Goal: Task Accomplishment & Management: Manage account settings

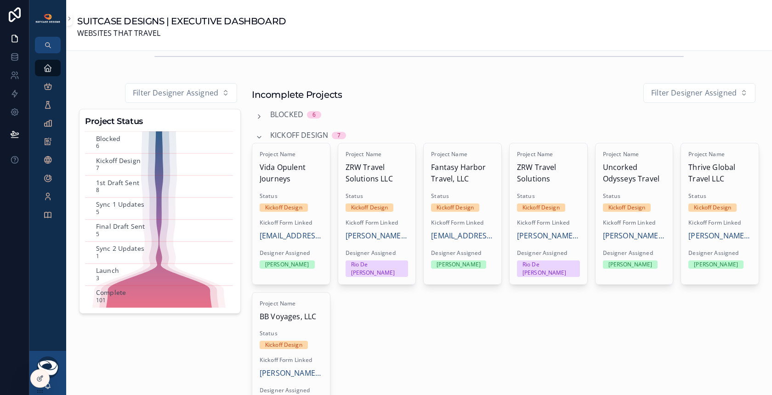
scroll to position [541, 0]
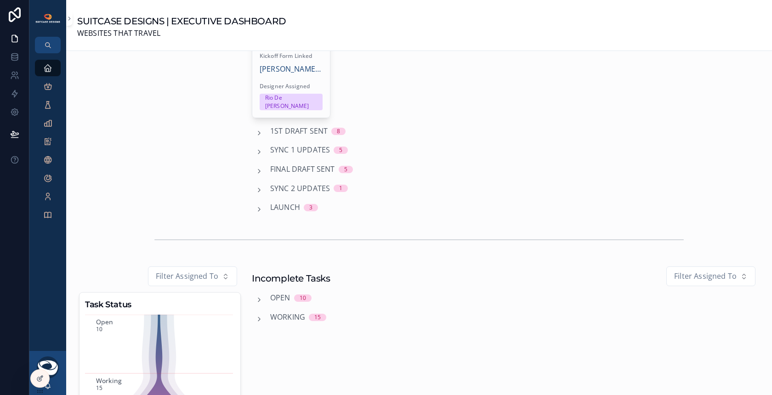
click at [293, 125] on span "1st Draft Sent" at bounding box center [298, 131] width 57 height 12
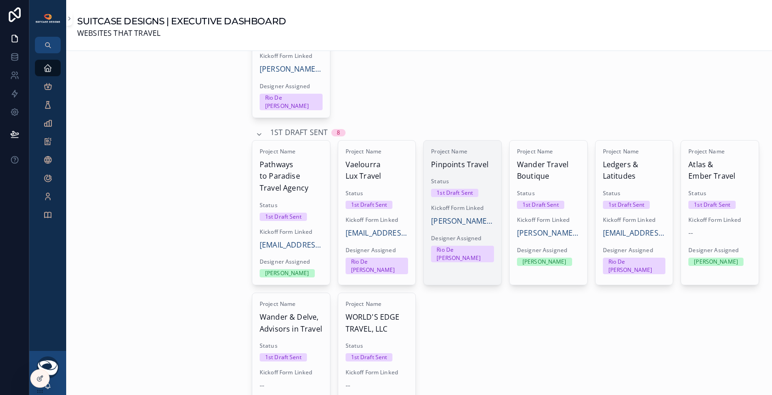
click at [463, 252] on link "Project Name Pinpoints Travel Status 1st Draft Sent Kickoff Form Linked [PERSON…" at bounding box center [462, 212] width 79 height 145
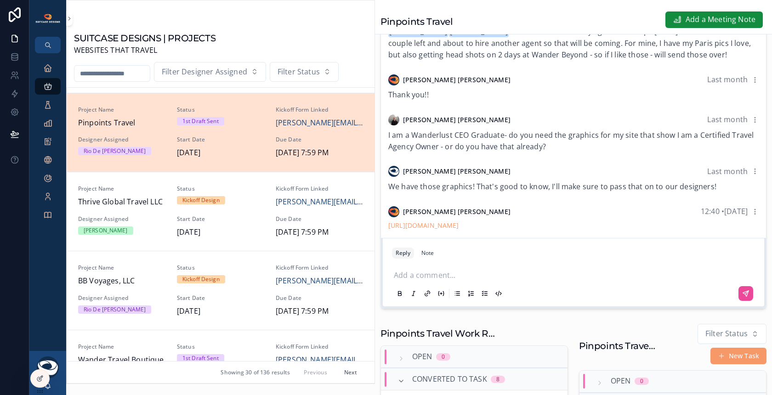
scroll to position [317, 0]
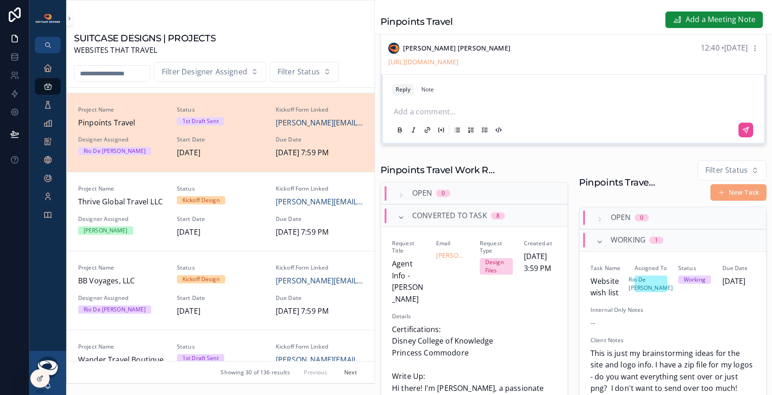
click at [733, 199] on button "New Task" at bounding box center [739, 192] width 56 height 17
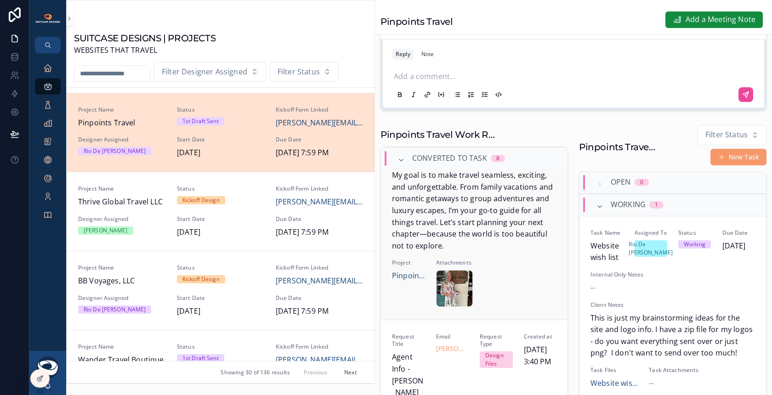
scroll to position [354, 0]
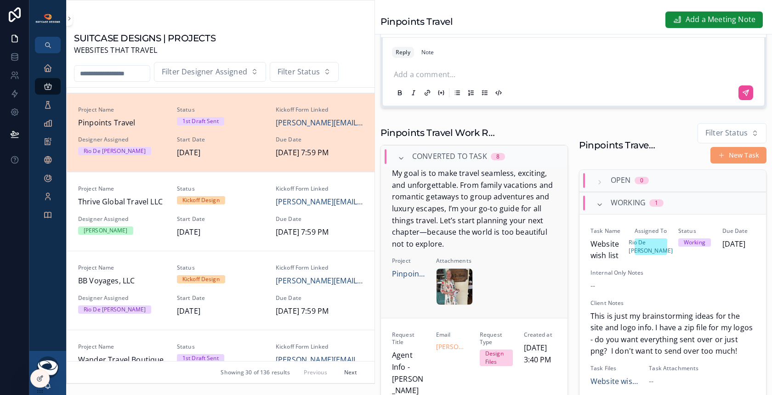
click at [519, 278] on div "Request Title Agent Info - [PERSON_NAME] Email [PERSON_NAME][EMAIL_ADDRESS][DOM…" at bounding box center [474, 88] width 165 height 433
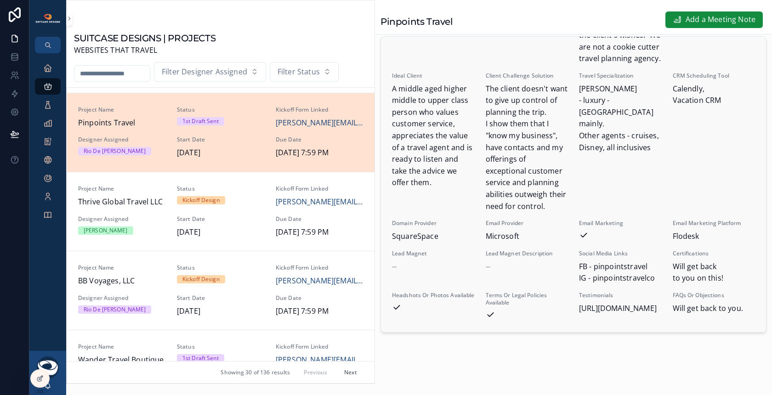
scroll to position [376, 0]
click at [52, 68] on icon "scrollable content" at bounding box center [47, 67] width 9 height 9
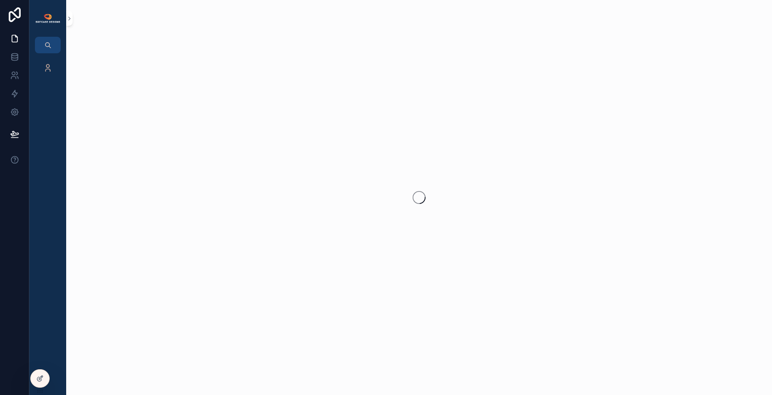
click at [127, 137] on div "scrollable content" at bounding box center [419, 197] width 706 height 395
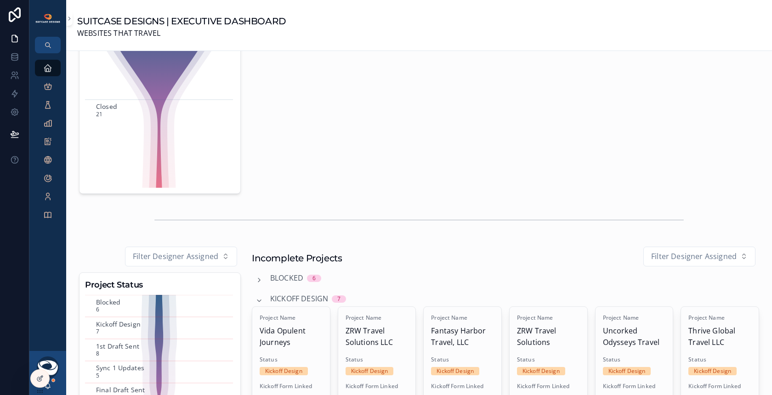
scroll to position [154, 0]
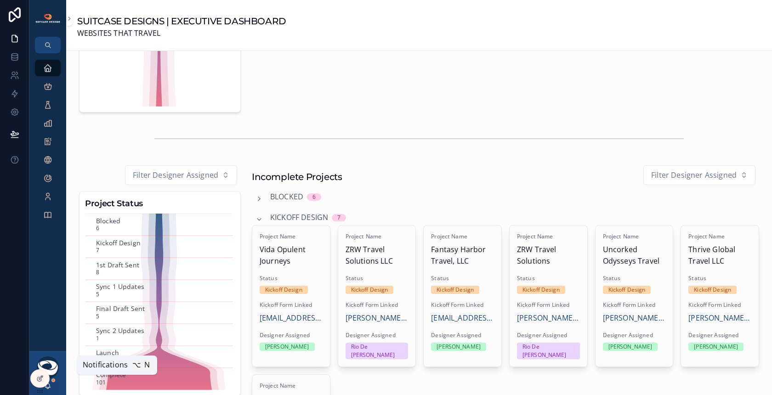
click at [50, 387] on icon "scrollable content" at bounding box center [47, 385] width 7 height 7
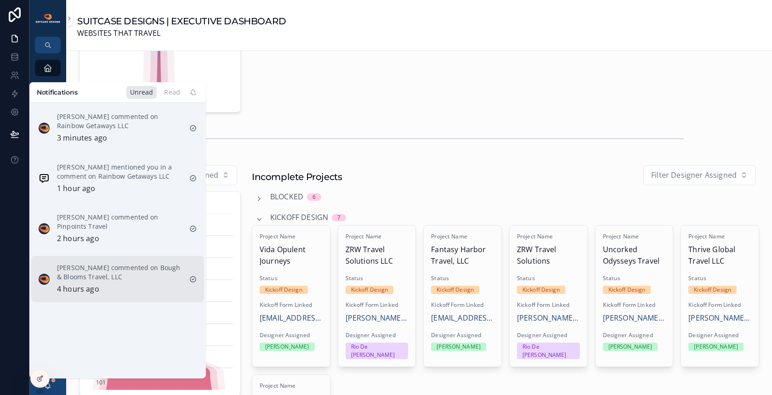
click at [132, 279] on p "Justin Hinkle commented on Bough & Blooms Travel, LLC" at bounding box center [119, 272] width 125 height 18
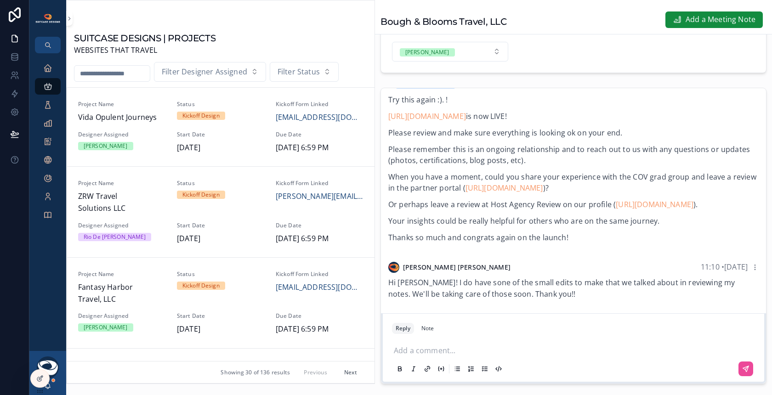
scroll to position [247, 0]
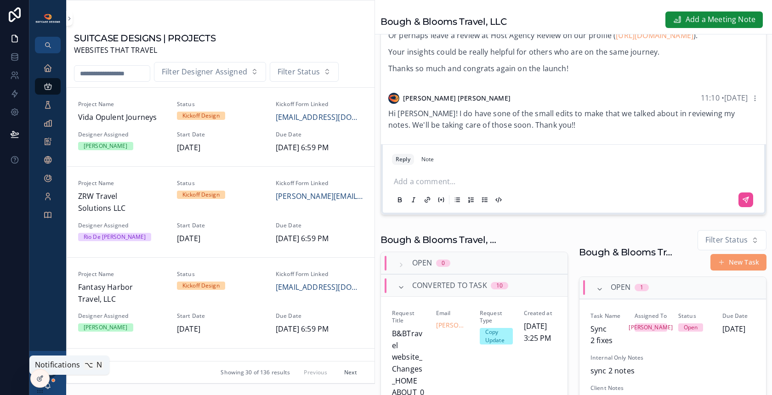
click at [51, 386] on icon "scrollable content" at bounding box center [47, 385] width 7 height 7
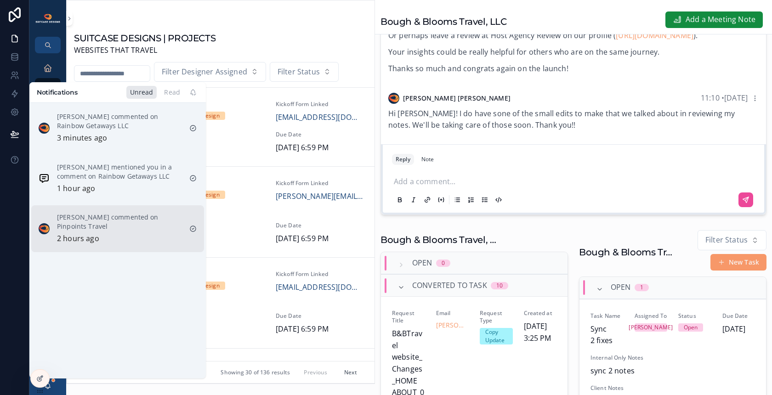
click at [123, 227] on p "Justin Hinkle commented on Pinpoints Travel" at bounding box center [119, 222] width 125 height 18
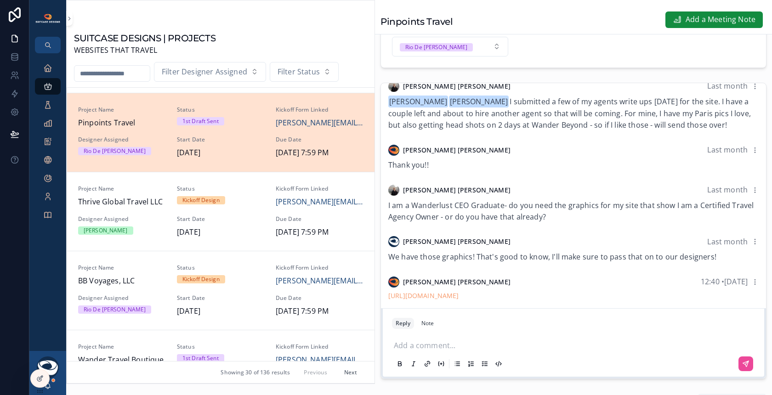
scroll to position [101, 0]
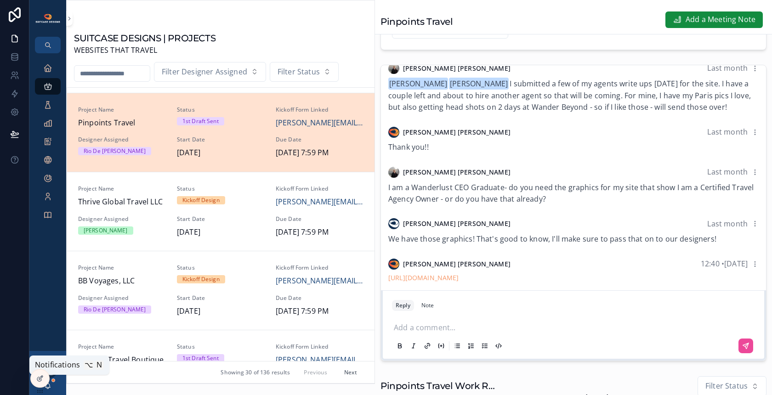
click at [50, 386] on icon "scrollable content" at bounding box center [47, 385] width 7 height 7
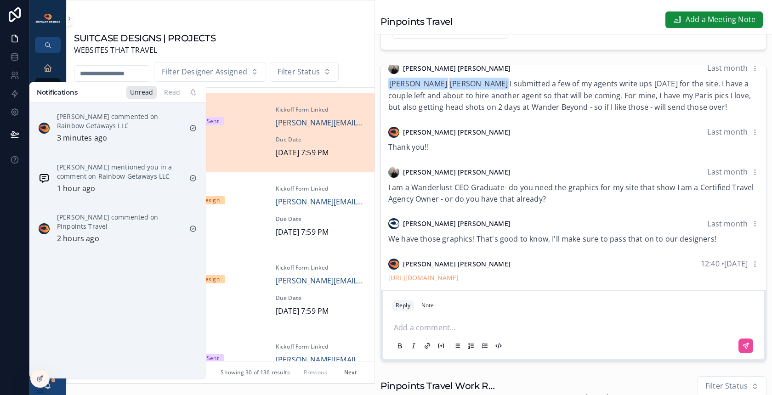
click at [137, 228] on p "Justin Hinkle commented on Pinpoints Travel" at bounding box center [119, 222] width 125 height 18
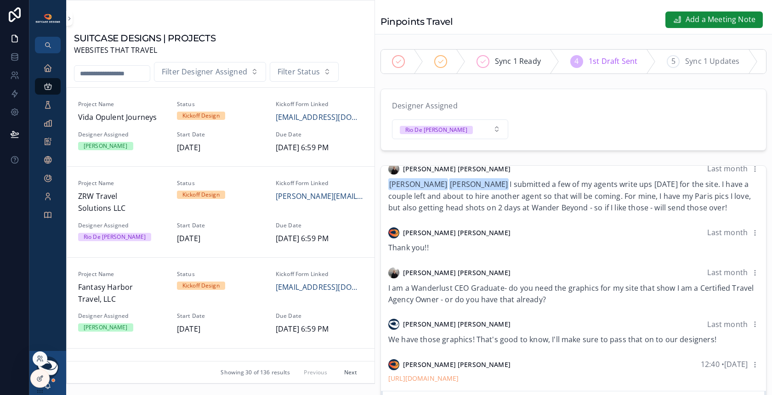
scroll to position [596, 0]
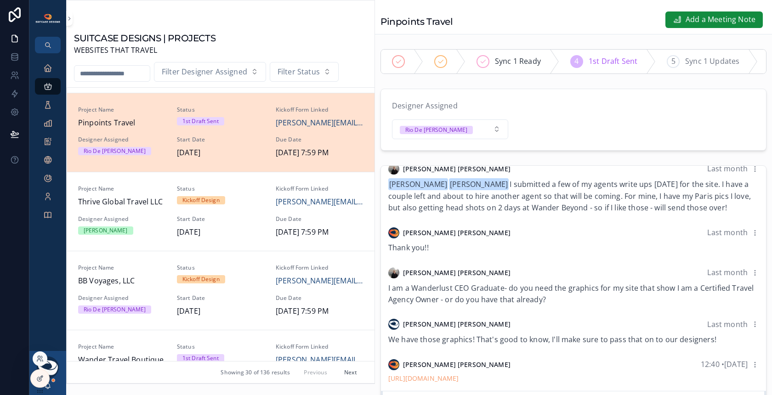
click at [49, 386] on div at bounding box center [39, 383] width 19 height 26
click at [50, 387] on icon "scrollable content" at bounding box center [48, 385] width 5 height 4
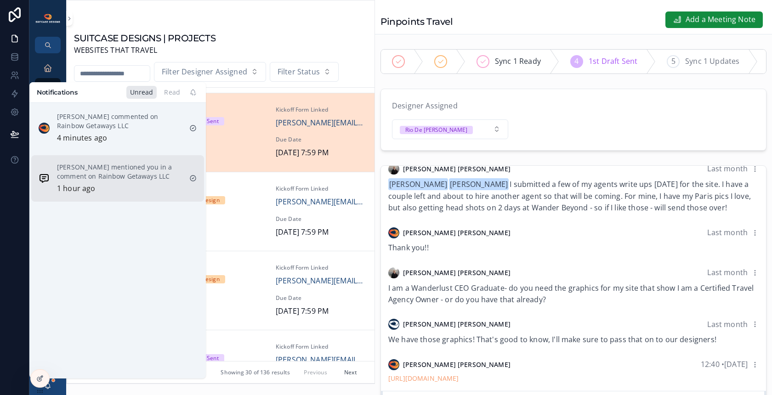
click at [129, 183] on div "Scott Wismont mentioned you in a comment on Rainbow Getaways LLC 1 hour ago" at bounding box center [119, 179] width 125 height 32
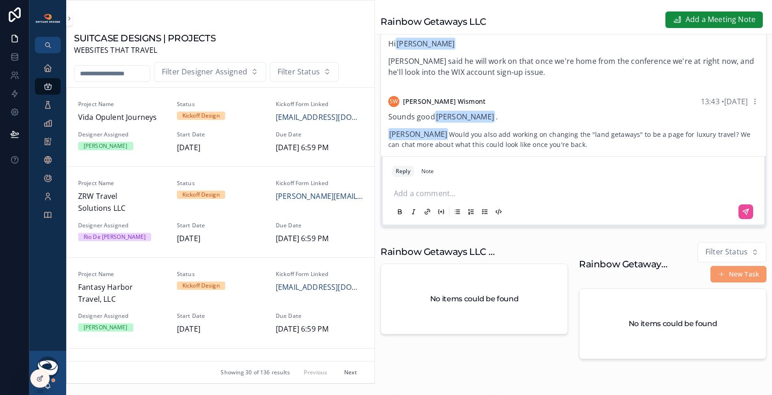
scroll to position [215, 0]
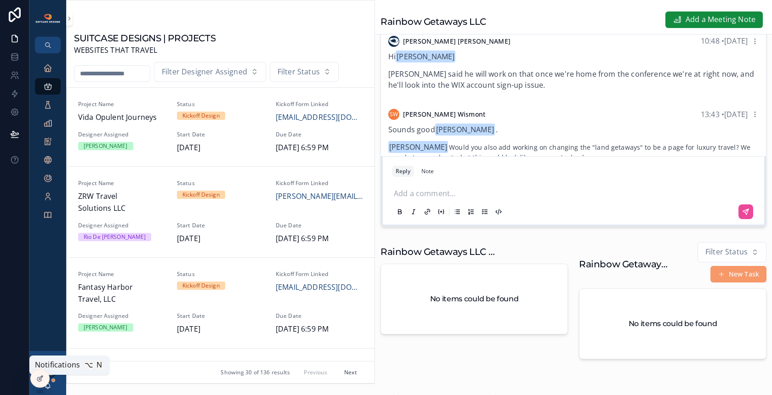
click at [50, 387] on icon "scrollable content" at bounding box center [47, 385] width 7 height 7
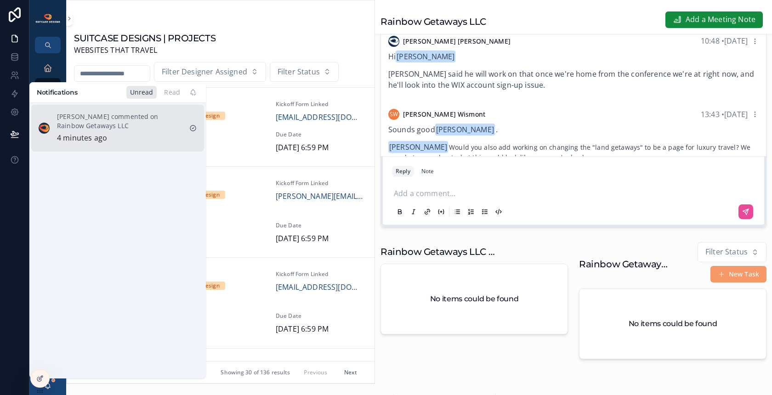
click at [134, 118] on p "Justin Hinkle commented on Rainbow Getaways LLC" at bounding box center [119, 121] width 125 height 18
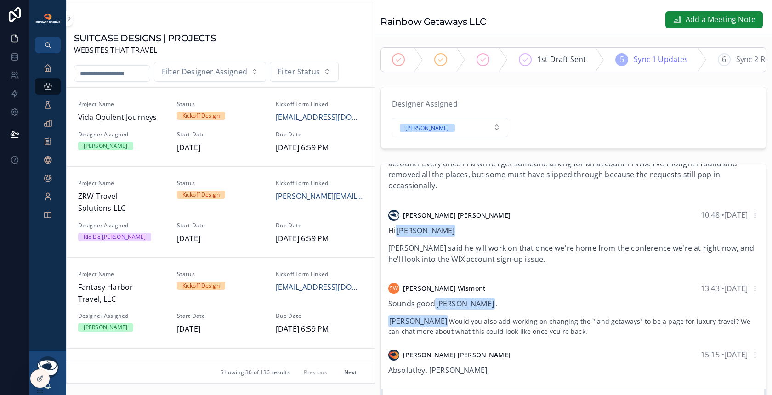
scroll to position [190, 0]
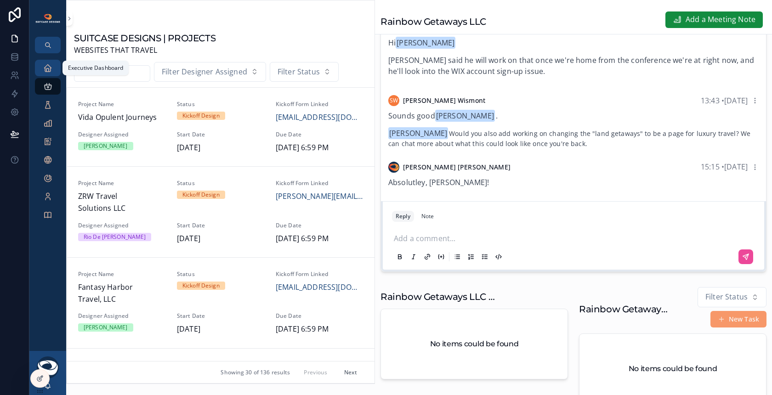
click at [46, 68] on icon "scrollable content" at bounding box center [47, 67] width 9 height 9
